Goal: Download file/media

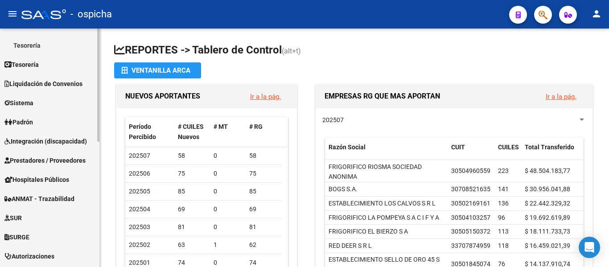
scroll to position [150, 0]
click at [44, 164] on span "Prestadores / Proveedores" at bounding box center [44, 161] width 81 height 10
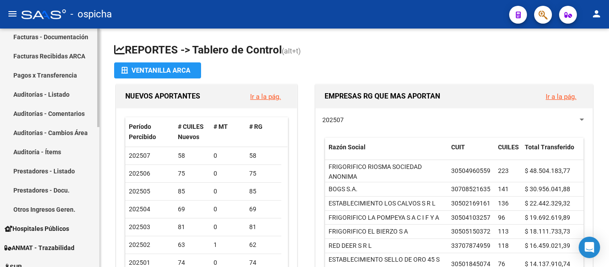
scroll to position [177, 0]
click at [51, 191] on link "Prestadores - Docu." at bounding box center [49, 190] width 99 height 19
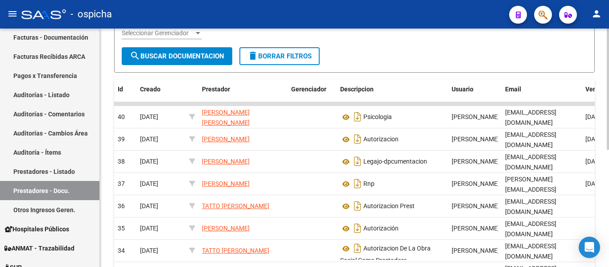
scroll to position [107, 0]
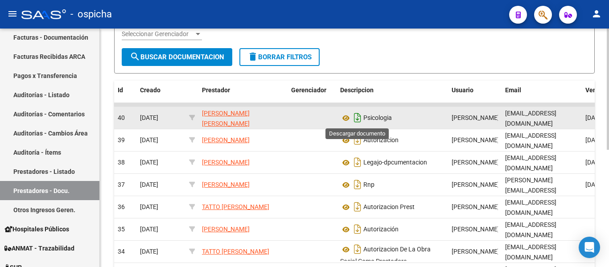
click at [358, 113] on icon "Descargar documento" at bounding box center [358, 118] width 12 height 14
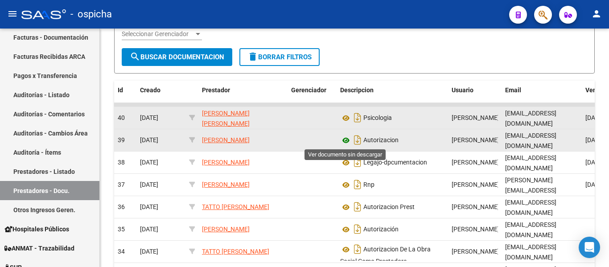
click at [347, 139] on icon at bounding box center [346, 140] width 12 height 11
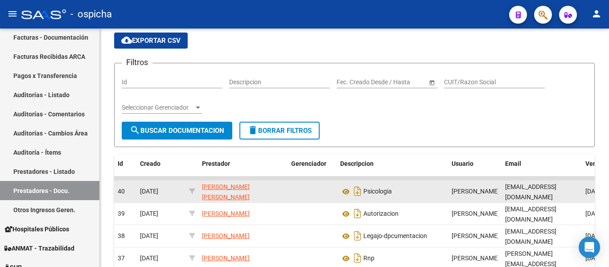
scroll to position [0, 0]
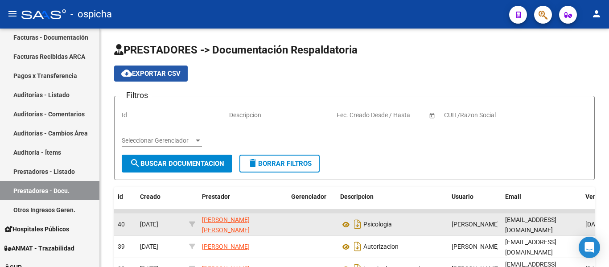
click at [157, 71] on span "cloud_download Exportar CSV" at bounding box center [150, 74] width 59 height 8
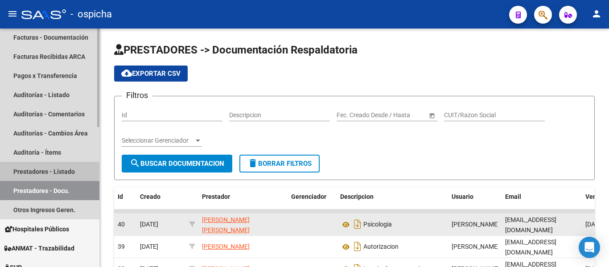
click at [52, 177] on link "Prestadores - Listado" at bounding box center [49, 171] width 99 height 19
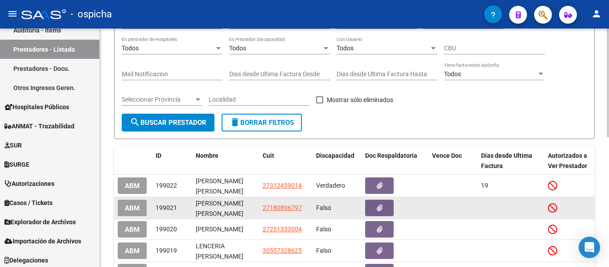
scroll to position [92, 0]
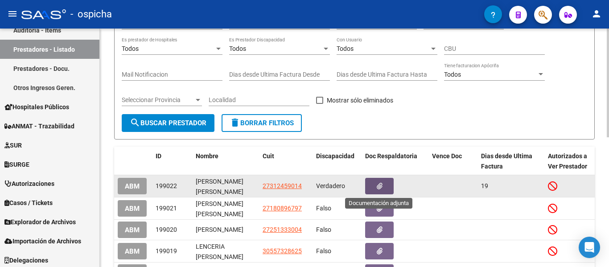
click at [384, 188] on button "button" at bounding box center [379, 186] width 29 height 16
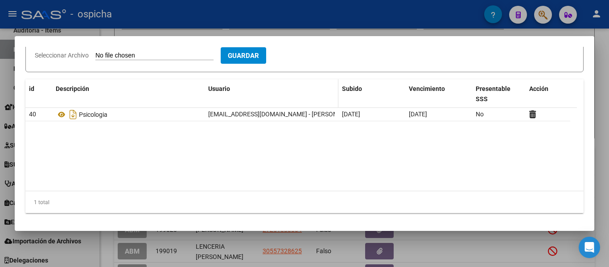
scroll to position [111, 0]
click at [207, 150] on datatable-body "40 Psicologia [EMAIL_ADDRESS][DOMAIN_NAME] - [PERSON_NAME] [DATE] [DATE] No" at bounding box center [301, 149] width 552 height 83
click at [6, 116] on div at bounding box center [304, 133] width 609 height 267
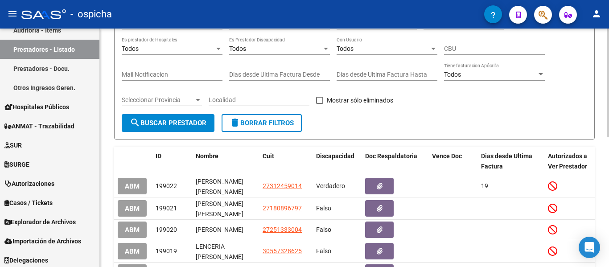
scroll to position [0, 0]
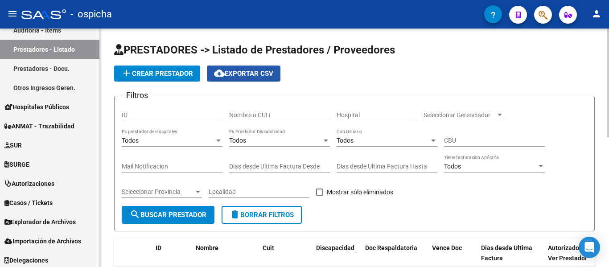
click at [262, 77] on span "cloud_download Exportar CSV" at bounding box center [243, 74] width 59 height 8
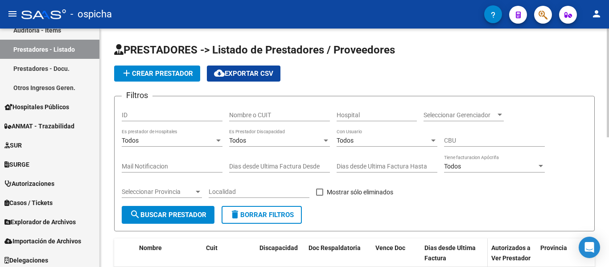
click at [437, 246] on span "Dias desde Ultima Factura" at bounding box center [450, 252] width 51 height 17
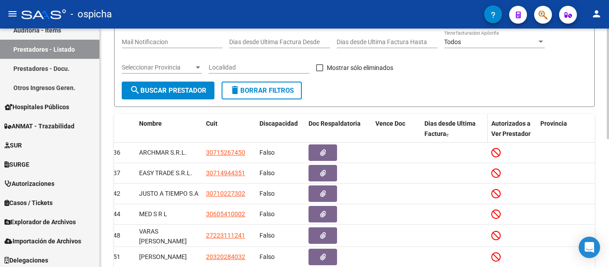
click at [455, 128] on div "Dias desde Ultima Factura" at bounding box center [455, 129] width 60 height 21
click at [451, 126] on span "Dias desde Ultima Factura" at bounding box center [450, 128] width 51 height 17
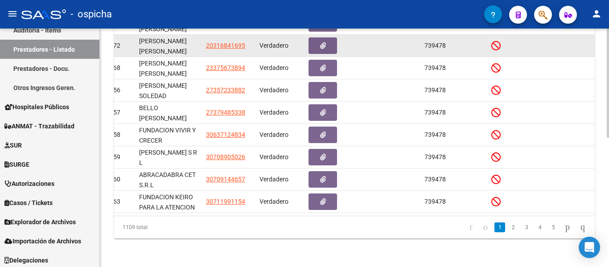
scroll to position [163, 0]
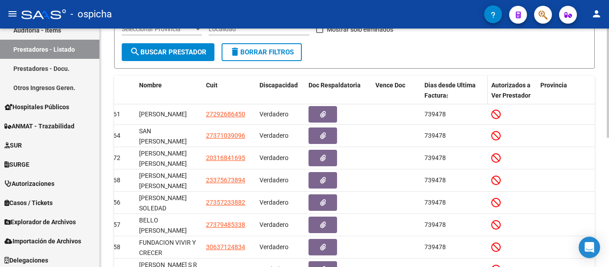
click at [436, 85] on span "Dias desde Ultima Factura" at bounding box center [450, 90] width 51 height 17
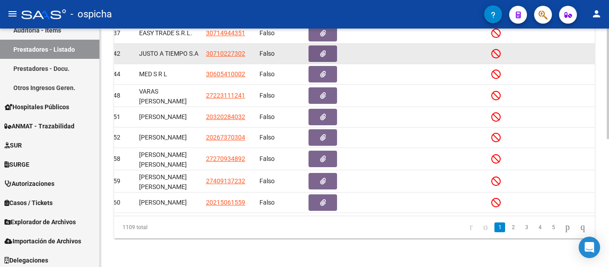
scroll to position [275, 0]
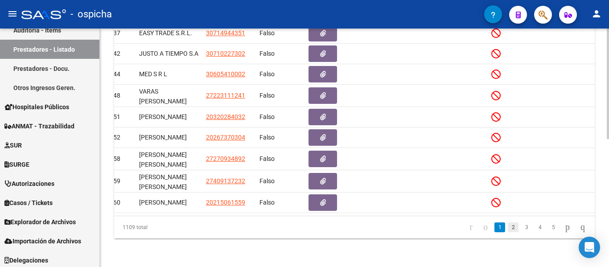
click at [508, 228] on link "2" at bounding box center [513, 228] width 11 height 10
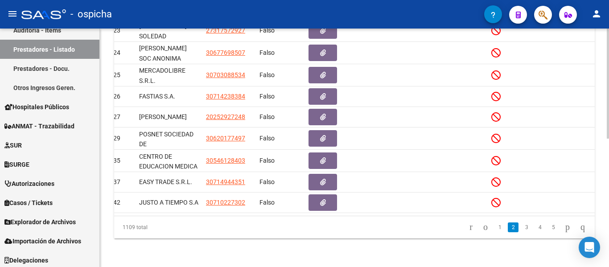
scroll to position [276, 0]
click at [548, 231] on link "5" at bounding box center [553, 228] width 11 height 10
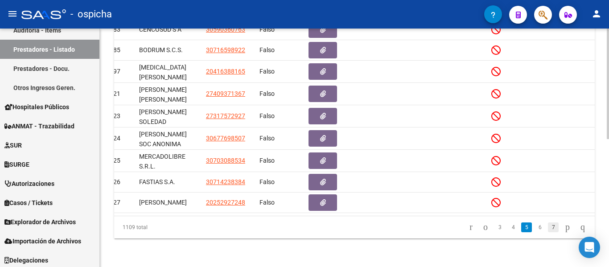
click at [548, 230] on link "7" at bounding box center [553, 228] width 11 height 10
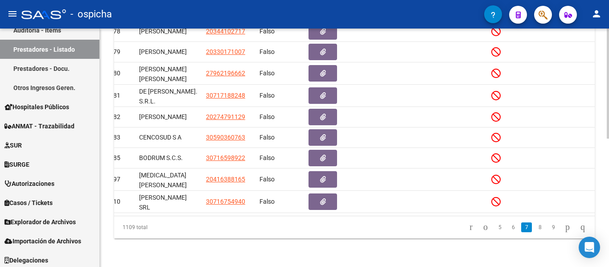
click at [548, 230] on link "9" at bounding box center [553, 228] width 11 height 10
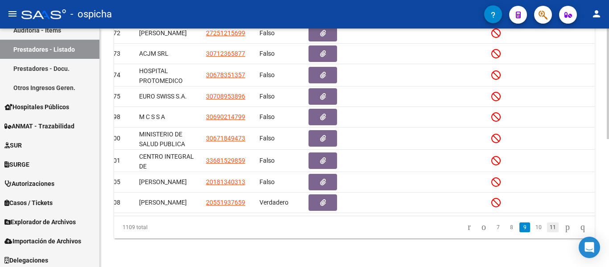
click at [547, 230] on link "11" at bounding box center [553, 228] width 12 height 10
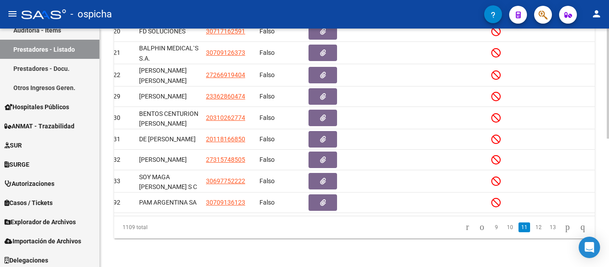
scroll to position [276, 0]
click at [547, 230] on link "13" at bounding box center [553, 228] width 12 height 10
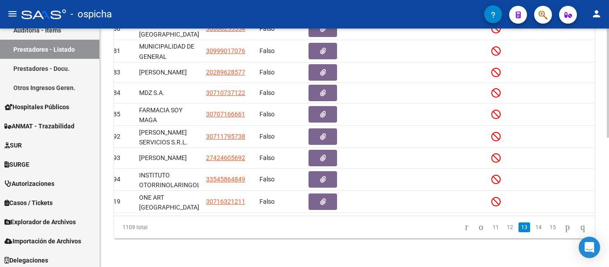
click at [547, 230] on link "15" at bounding box center [553, 228] width 12 height 10
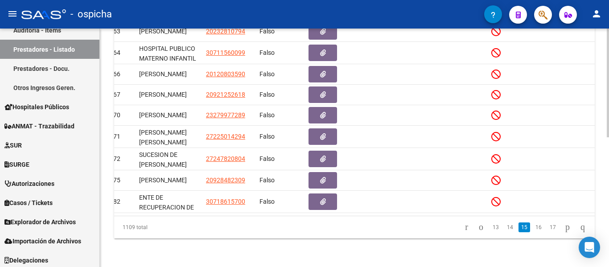
scroll to position [275, 0]
click at [547, 230] on link "17" at bounding box center [553, 228] width 12 height 10
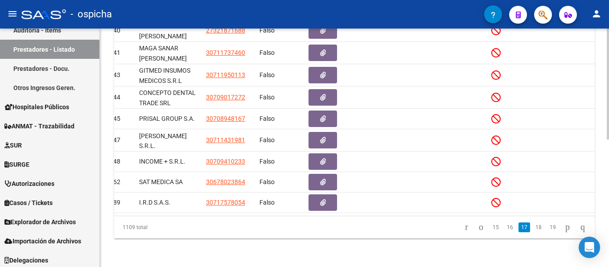
click at [547, 230] on link "19" at bounding box center [553, 228] width 12 height 10
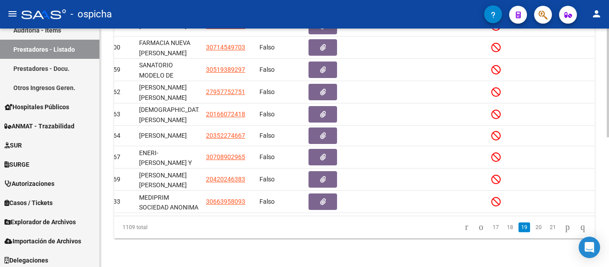
scroll to position [275, 0]
click at [547, 232] on link "21" at bounding box center [553, 228] width 12 height 10
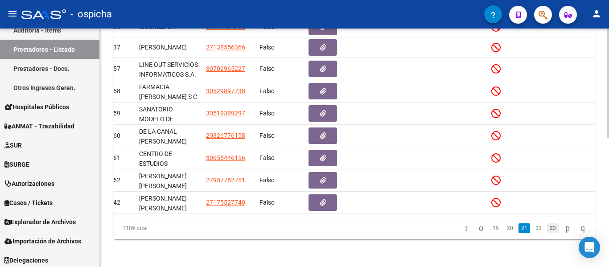
click at [547, 233] on link "23" at bounding box center [553, 228] width 12 height 10
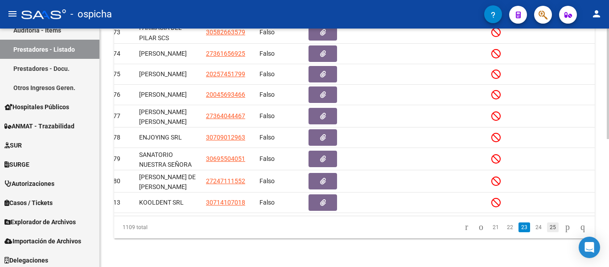
click at [547, 230] on link "25" at bounding box center [553, 228] width 12 height 10
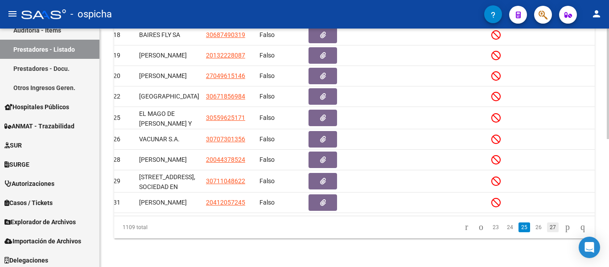
click at [547, 230] on link "27" at bounding box center [553, 228] width 12 height 10
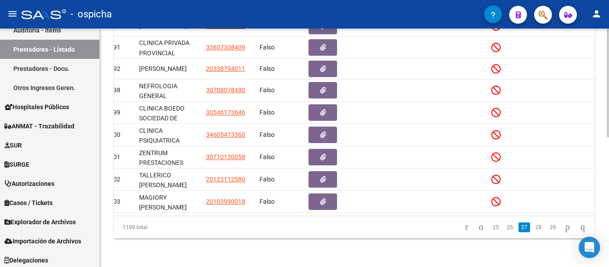
scroll to position [275, 0]
click at [547, 232] on link "29" at bounding box center [553, 228] width 12 height 10
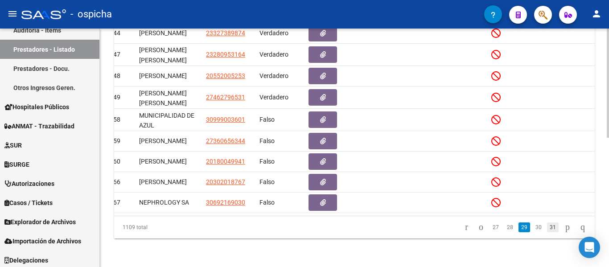
click at [548, 231] on link "31" at bounding box center [553, 228] width 12 height 10
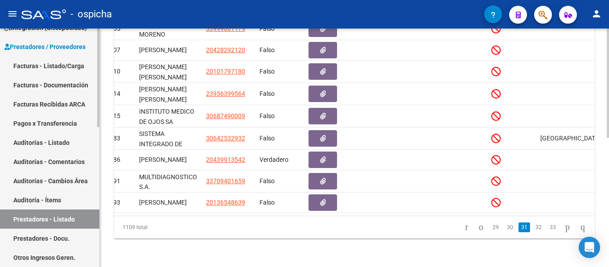
scroll to position [129, 0]
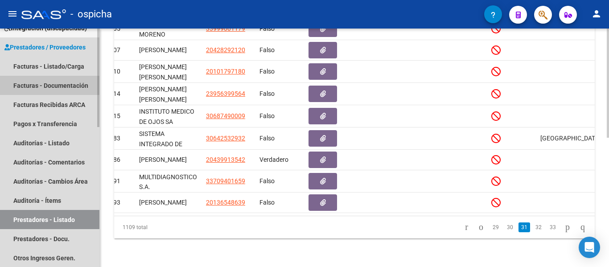
click at [62, 82] on link "Facturas - Documentación" at bounding box center [49, 85] width 99 height 19
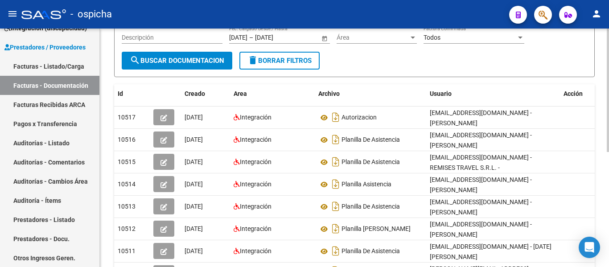
scroll to position [103, 0]
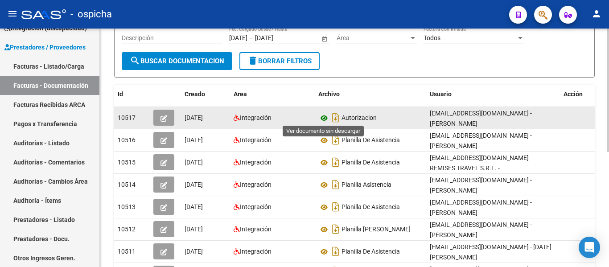
click at [324, 118] on icon at bounding box center [324, 118] width 12 height 11
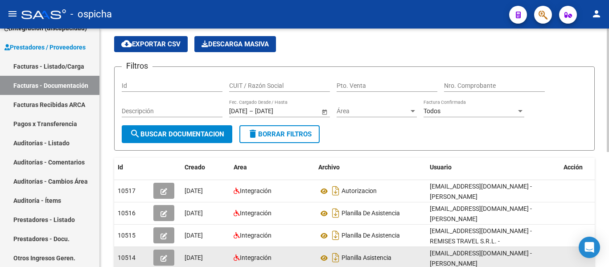
scroll to position [0, 0]
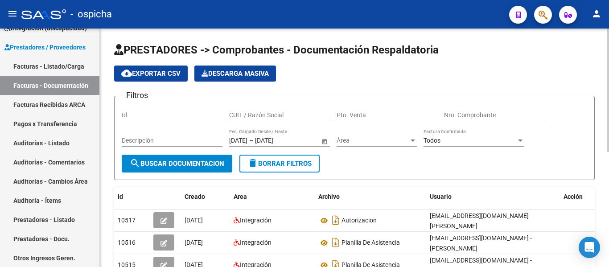
drag, startPoint x: 257, startPoint y: 84, endPoint x: 231, endPoint y: 81, distance: 26.4
click at [325, 141] on span "Open calendar" at bounding box center [324, 140] width 21 height 21
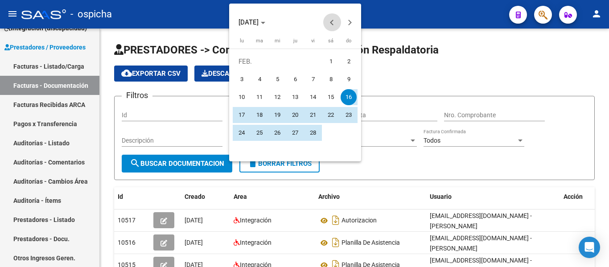
click at [336, 22] on span "Previous month" at bounding box center [332, 22] width 18 height 18
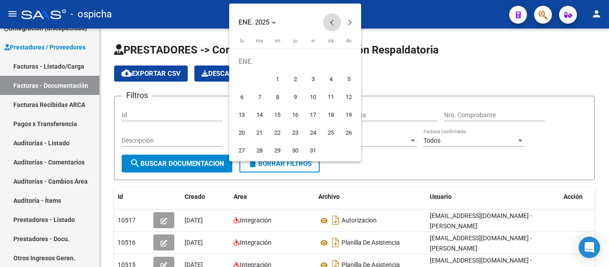
click at [334, 22] on button "Previous month" at bounding box center [332, 22] width 18 height 18
click at [341, 63] on span "1" at bounding box center [349, 62] width 16 height 16
type input "[DATE]"
click at [427, 53] on div at bounding box center [304, 133] width 609 height 267
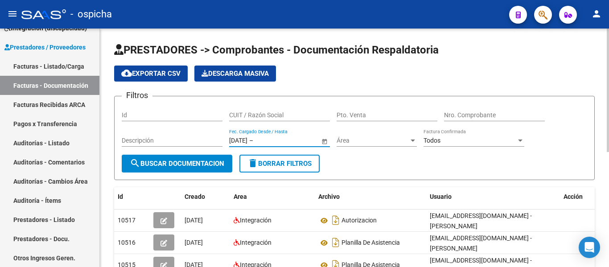
click at [277, 137] on input "text" at bounding box center [277, 141] width 44 height 8
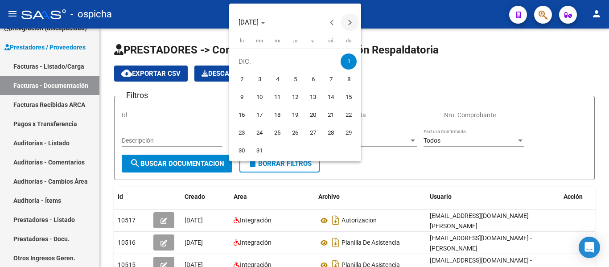
click at [352, 23] on span "Next month" at bounding box center [350, 22] width 18 height 18
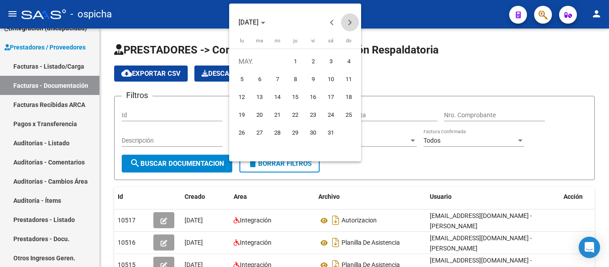
click at [352, 23] on span "Next month" at bounding box center [350, 22] width 18 height 18
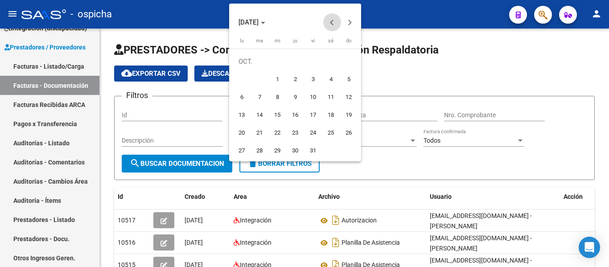
click at [333, 20] on button "Previous month" at bounding box center [332, 22] width 18 height 18
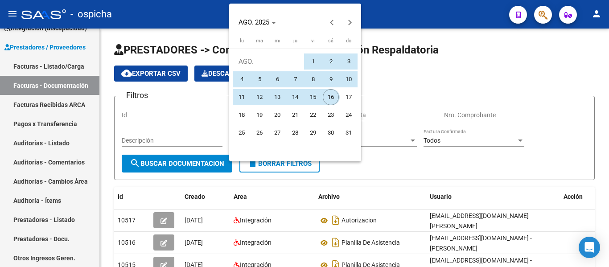
click at [334, 95] on span "16" at bounding box center [331, 97] width 16 height 16
type input "[DATE]"
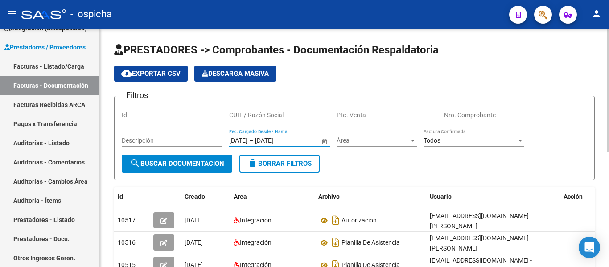
click at [163, 163] on span "search Buscar Documentacion" at bounding box center [177, 164] width 95 height 8
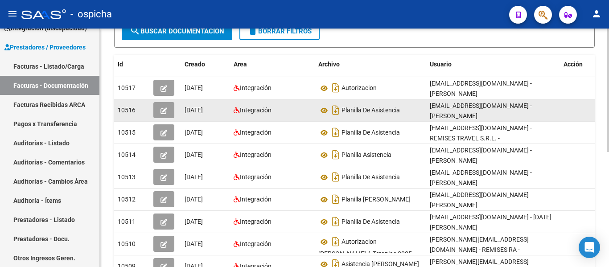
scroll to position [132, 0]
click at [326, 107] on icon at bounding box center [324, 111] width 12 height 11
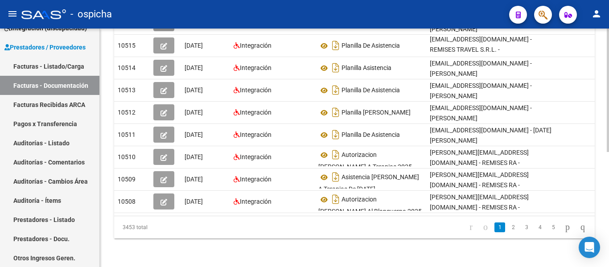
scroll to position [221, 0]
click at [564, 230] on icon "go to next page" at bounding box center [567, 227] width 7 height 11
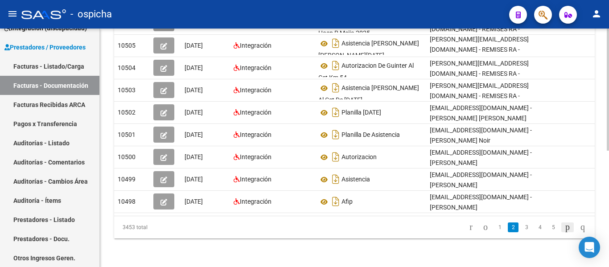
scroll to position [226, 0]
click at [548, 225] on link "5" at bounding box center [553, 228] width 11 height 10
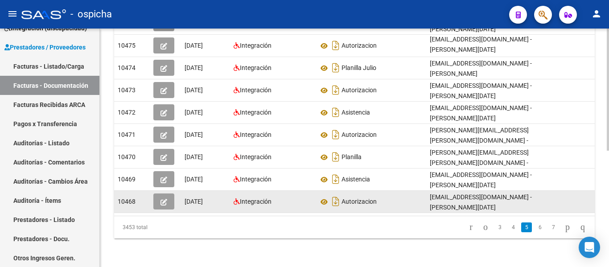
scroll to position [172, 0]
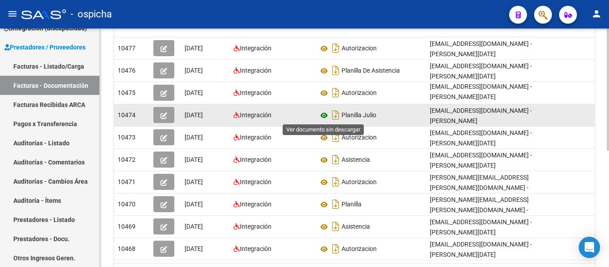
click at [326, 116] on icon at bounding box center [324, 115] width 12 height 11
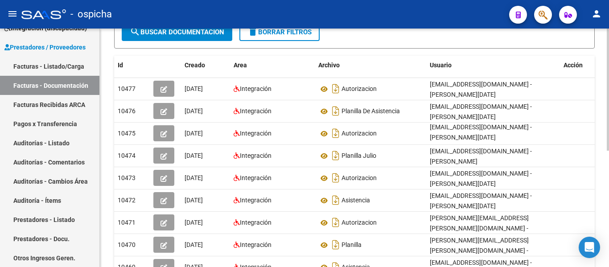
scroll to position [132, 0]
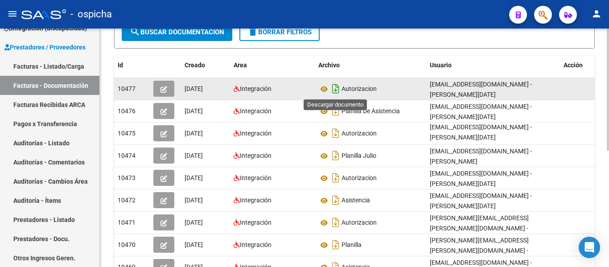
click at [337, 88] on icon "Descargar documento" at bounding box center [336, 89] width 12 height 14
click at [334, 88] on icon "Descargar documento" at bounding box center [336, 89] width 12 height 14
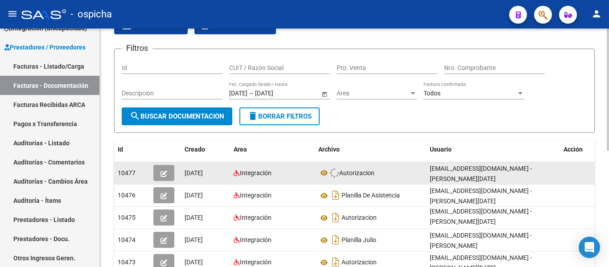
scroll to position [52, 0]
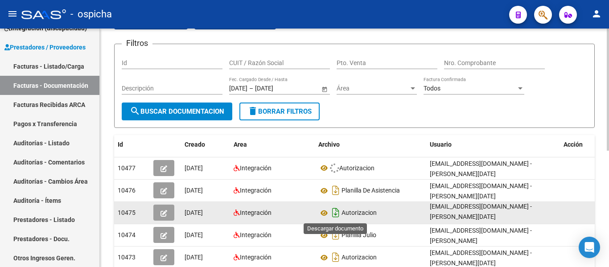
click at [336, 213] on icon "Descargar documento" at bounding box center [336, 213] width 12 height 14
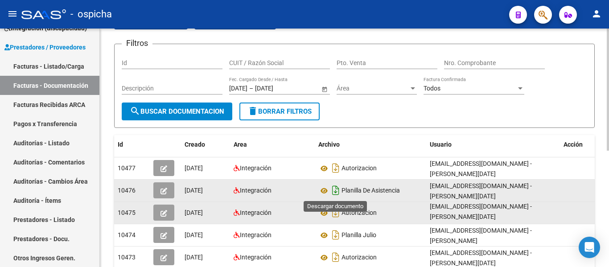
click at [334, 193] on icon "Descargar documento" at bounding box center [336, 190] width 12 height 14
click at [336, 193] on icon "Descargar documento" at bounding box center [336, 190] width 12 height 14
click at [334, 190] on icon "Descargar documento" at bounding box center [336, 190] width 12 height 14
click at [382, 137] on datatable-header-cell "Archivo" at bounding box center [370, 144] width 111 height 19
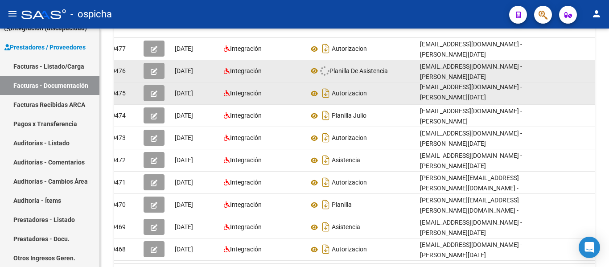
scroll to position [0, 0]
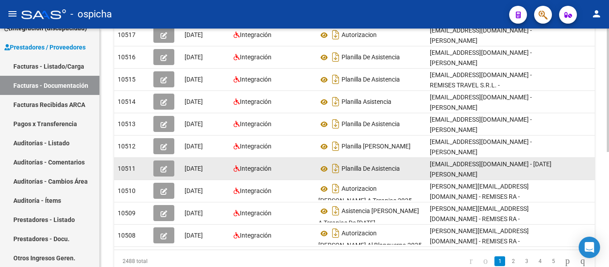
scroll to position [185, 0]
click at [336, 167] on icon "Descargar documento" at bounding box center [336, 169] width 12 height 14
click at [600, 58] on div "PRESTADORES -> Comprobantes - Documentación Respaldatoria cloud_download Export…" at bounding box center [354, 72] width 509 height 458
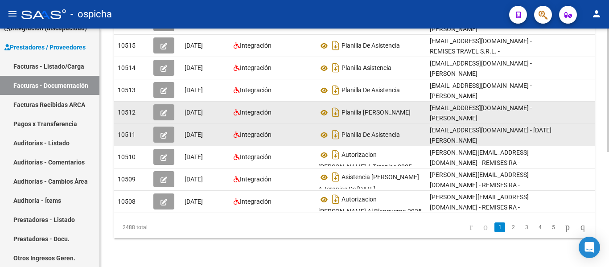
scroll to position [221, 0]
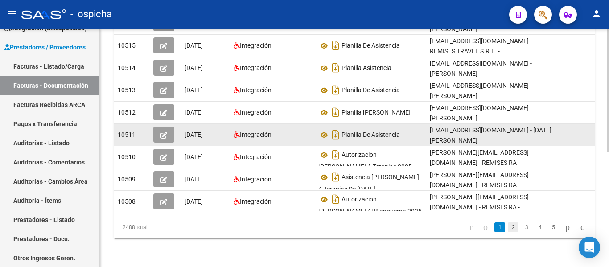
click at [508, 228] on link "2" at bounding box center [513, 228] width 11 height 10
click at [558, 227] on div "2488 total 1 2 3 4 5" at bounding box center [354, 227] width 481 height 22
click at [546, 228] on div "2488 total 1 2 3 4 5" at bounding box center [354, 227] width 481 height 22
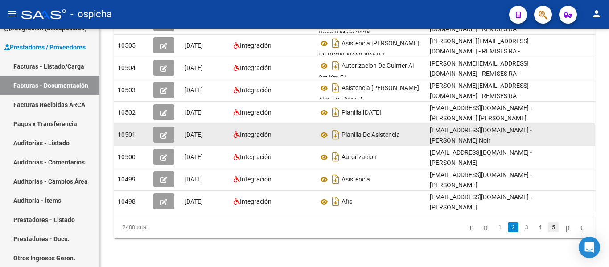
click at [548, 228] on link "5" at bounding box center [553, 228] width 11 height 10
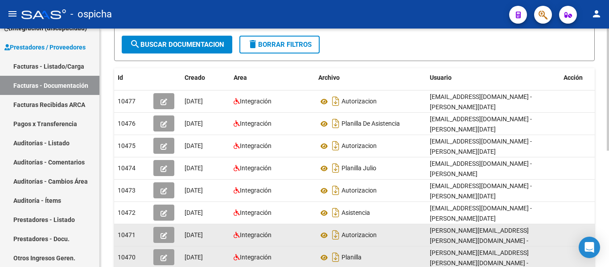
scroll to position [118, 0]
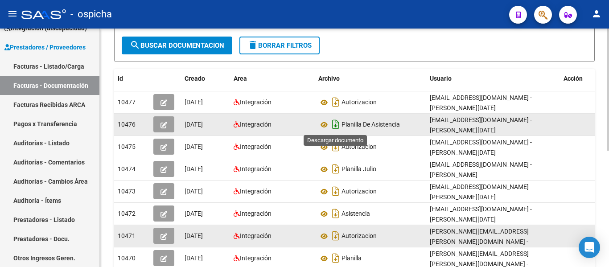
click at [337, 124] on icon "Descargar documento" at bounding box center [336, 124] width 12 height 14
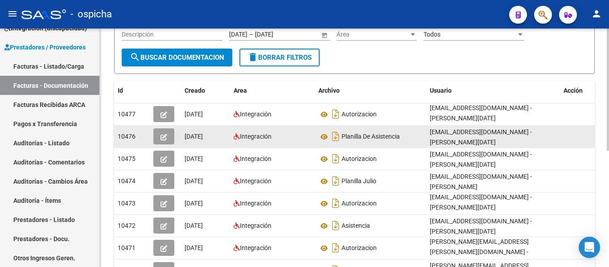
scroll to position [0, 0]
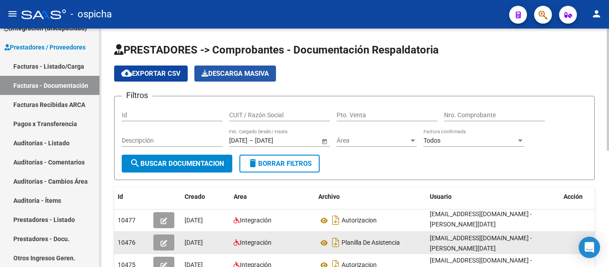
click at [253, 79] on button "Descarga Masiva" at bounding box center [235, 74] width 82 height 16
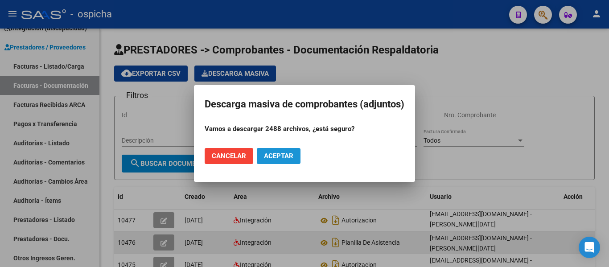
click at [279, 160] on button "Aceptar" at bounding box center [279, 156] width 44 height 16
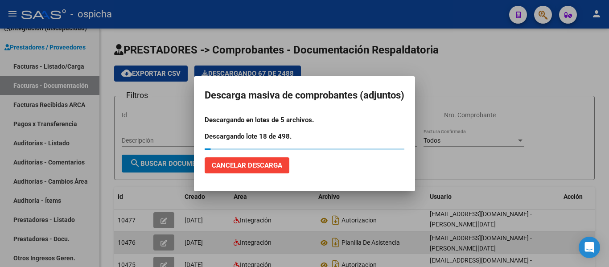
click at [354, 110] on mat-dialog-content "Descargando en lotes de 5 archivos. Descargando lote 18 de 498." at bounding box center [304, 129] width 221 height 42
click at [279, 118] on p "Descargando en lotes de 5 archivos." at bounding box center [305, 120] width 200 height 10
click at [252, 97] on h2 "Descarga masiva de comprobantes (adjuntos)" at bounding box center [305, 95] width 200 height 17
click at [308, 101] on h2 "Descarga masiva de comprobantes (adjuntos)" at bounding box center [305, 95] width 200 height 17
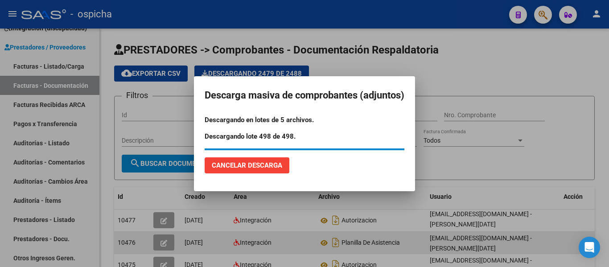
click at [325, 151] on mat-dialog-actions "Cancelar Descarga" at bounding box center [305, 165] width 200 height 30
click at [306, 128] on mat-dialog-content "Descargando en lotes de 5 archivos. Descargando lote 498 de 498." at bounding box center [304, 129] width 221 height 42
click at [367, 181] on mat-dialog-container "Descarga masiva de comprobantes (adjuntos) Descargando en lotes de 5 archivos. …" at bounding box center [304, 133] width 221 height 115
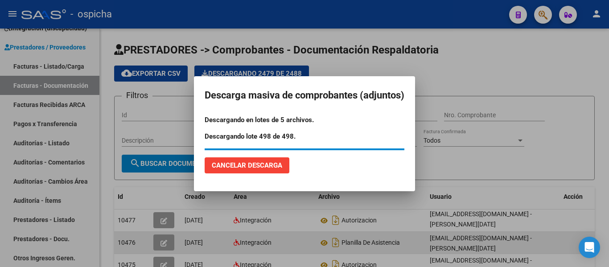
click at [375, 176] on mat-dialog-actions "Cancelar Descarga" at bounding box center [305, 165] width 200 height 30
